Goal: Transaction & Acquisition: Subscribe to service/newsletter

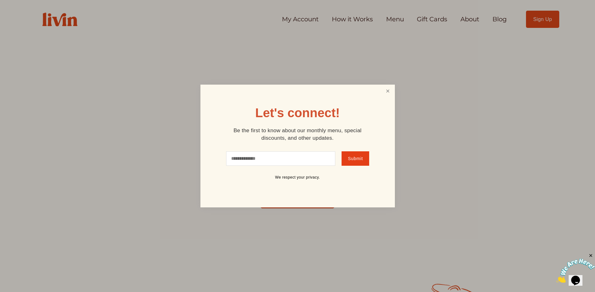
click at [385, 89] on link "Close" at bounding box center [388, 92] width 12 height 12
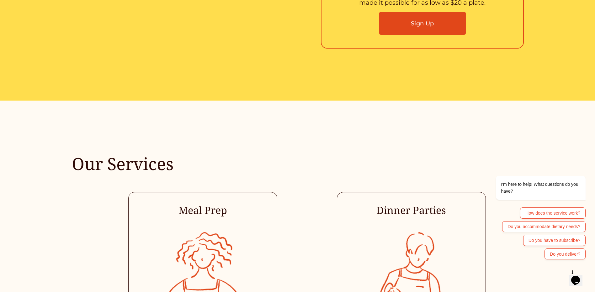
scroll to position [1098, 0]
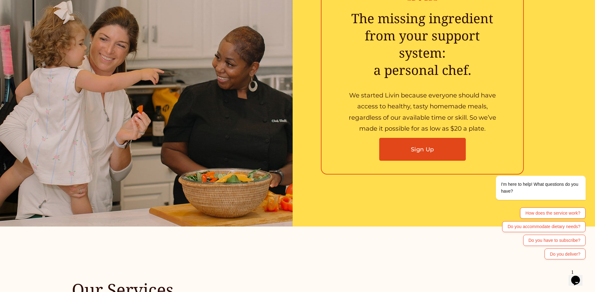
click at [202, 146] on div at bounding box center [146, 85] width 293 height 283
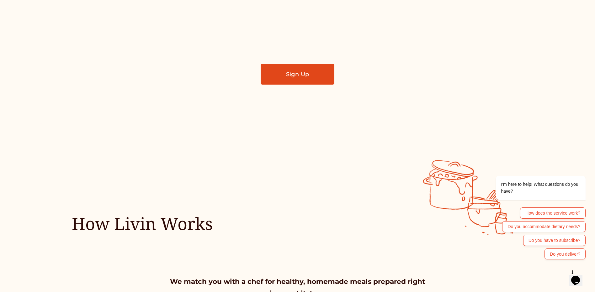
scroll to position [0, 0]
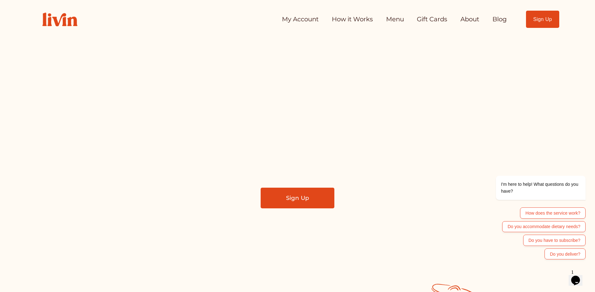
click at [460, 19] on link "About" at bounding box center [469, 19] width 19 height 13
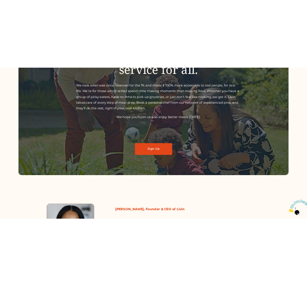
scroll to position [142, 0]
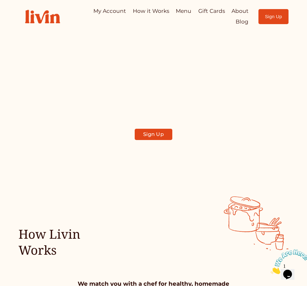
click at [156, 140] on link "Sign Up" at bounding box center [153, 134] width 37 height 11
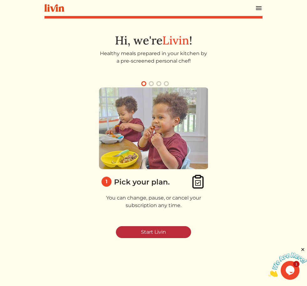
click at [148, 228] on link "Start Livin" at bounding box center [153, 232] width 75 height 12
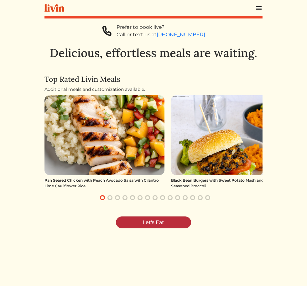
click at [162, 229] on link "Let's Eat" at bounding box center [153, 223] width 75 height 12
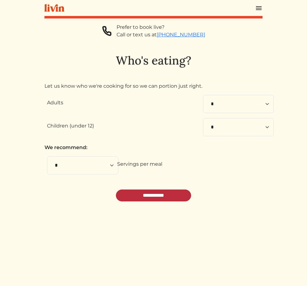
click at [151, 200] on input "**********" at bounding box center [153, 196] width 75 height 12
